Goal: Transaction & Acquisition: Subscribe to service/newsletter

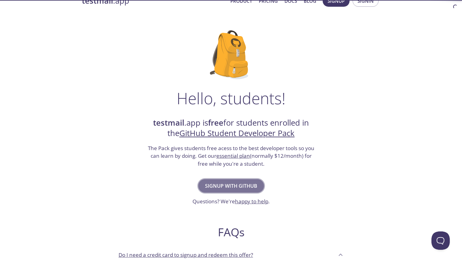
click at [227, 183] on span "Signup with GitHub" at bounding box center [231, 185] width 52 height 9
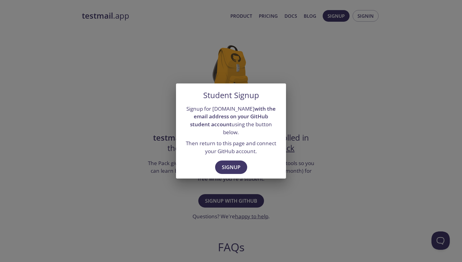
click at [254, 188] on div "Student Signup Signup for [DOMAIN_NAME] with the email address on your GitHub s…" at bounding box center [231, 131] width 462 height 262
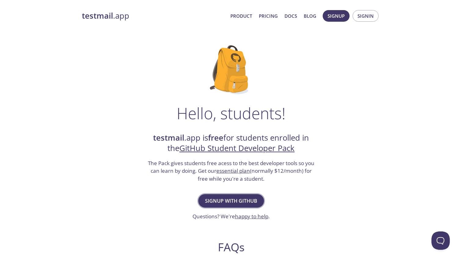
click at [233, 195] on button "Signup with GitHub" at bounding box center [231, 200] width 66 height 13
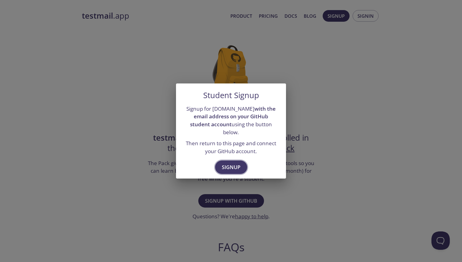
click at [226, 163] on span "Signup" at bounding box center [231, 167] width 19 height 9
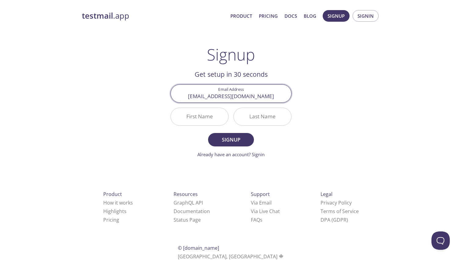
type input "[EMAIL_ADDRESS][DOMAIN_NAME]"
click at [206, 124] on input "First Name" at bounding box center [199, 116] width 57 height 17
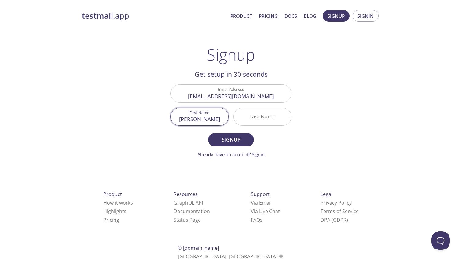
type input "[PERSON_NAME]"
click at [250, 113] on input "Last Name" at bounding box center [262, 116] width 57 height 17
type input "[PERSON_NAME]"
click at [229, 147] on form "Email Address [EMAIL_ADDRESS][DOMAIN_NAME] First Name [PERSON_NAME] Last Name […" at bounding box center [230, 120] width 121 height 73
click at [228, 138] on span "Signup" at bounding box center [231, 139] width 32 height 9
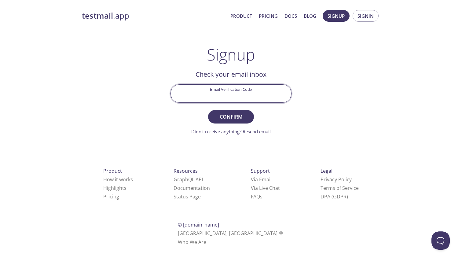
click at [219, 90] on input "Email Verification Code" at bounding box center [231, 93] width 120 height 17
type input "BJS14PK"
click at [217, 123] on button "Confirm" at bounding box center [231, 116] width 46 height 13
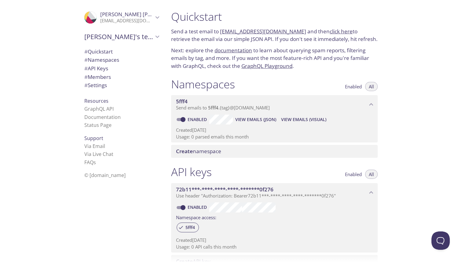
scroll to position [12, 0]
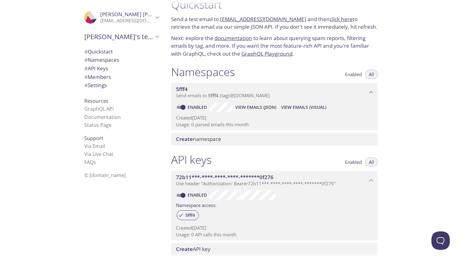
click at [107, 54] on span "# Quickstart" at bounding box center [98, 51] width 28 height 7
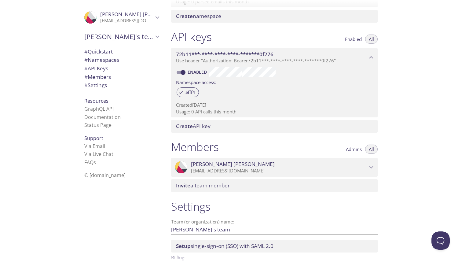
scroll to position [173, 0]
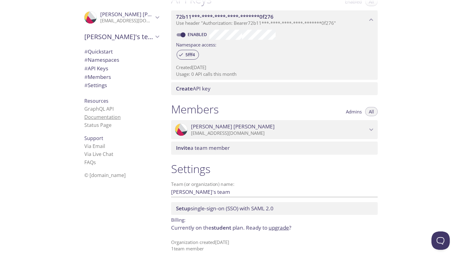
click at [118, 117] on link "Documentation" at bounding box center [102, 117] width 36 height 7
